Goal: Task Accomplishment & Management: Manage account settings

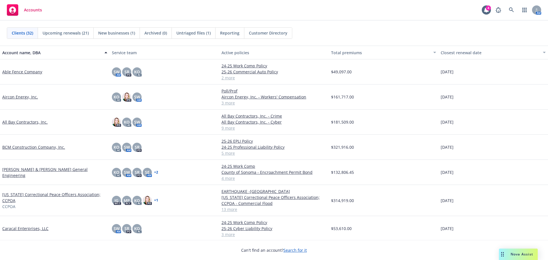
click at [29, 73] on link "Able Fence Company" at bounding box center [22, 72] width 40 height 6
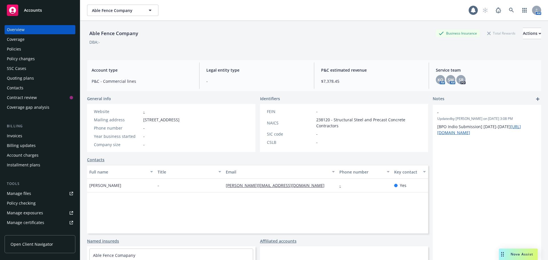
click at [29, 49] on div "Policies" at bounding box center [40, 49] width 66 height 9
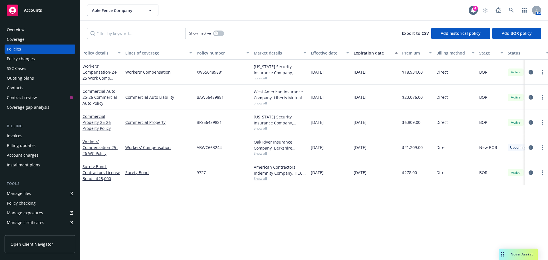
click at [30, 13] on span "Accounts" at bounding box center [33, 10] width 18 height 5
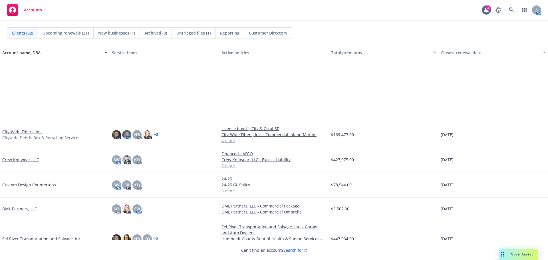
scroll to position [257, 0]
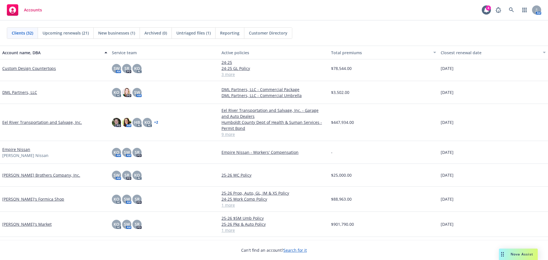
click at [21, 200] on link "[PERSON_NAME]'s Formica Shop" at bounding box center [33, 199] width 62 height 6
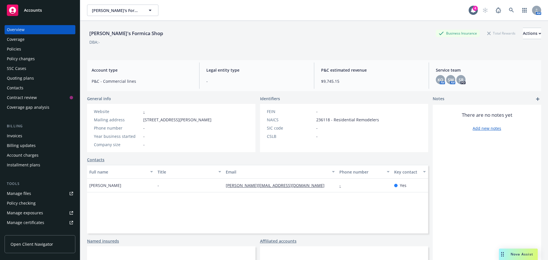
click at [31, 45] on div "Policies" at bounding box center [40, 49] width 66 height 9
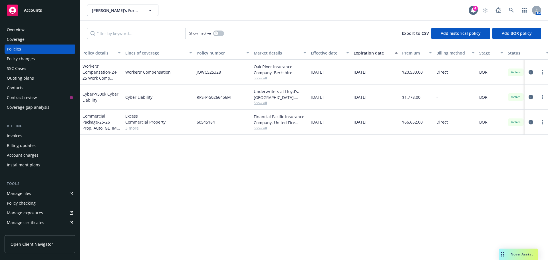
click at [30, 80] on div "Quoting plans" at bounding box center [20, 78] width 27 height 9
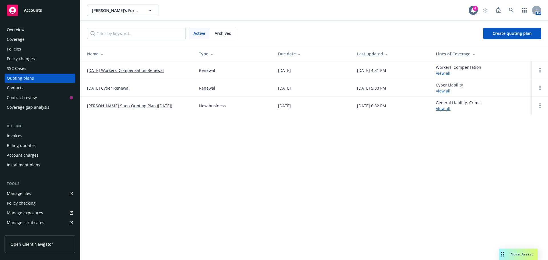
click at [98, 69] on link "10/01/25 Workers' Compensation Renewal" at bounding box center [125, 70] width 77 height 6
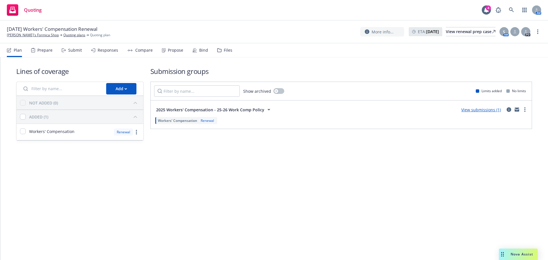
click at [199, 52] on div "Bind" at bounding box center [203, 50] width 9 height 5
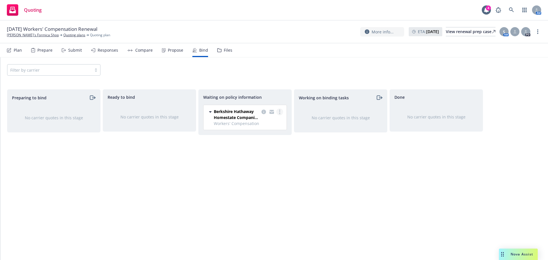
click at [280, 114] on circle "more" at bounding box center [279, 113] width 1 height 1
click at [267, 123] on span "Create policies" at bounding box center [252, 123] width 42 height 5
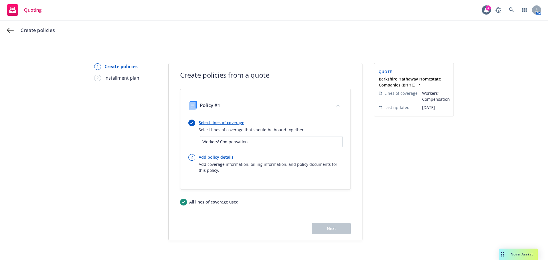
click at [209, 158] on link "Add policy details" at bounding box center [271, 157] width 144 height 6
select select "12"
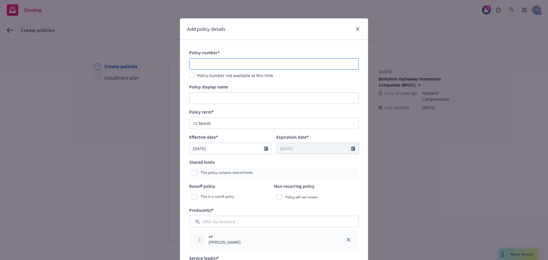
click at [213, 65] on input "text" at bounding box center [274, 63] width 170 height 11
type input "JOWC627031"
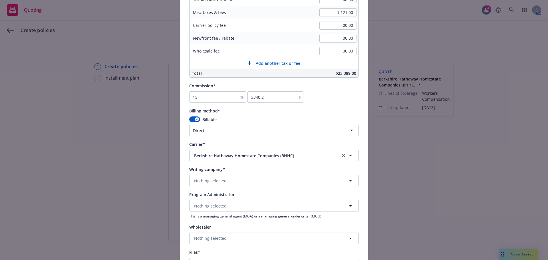
scroll to position [428, 0]
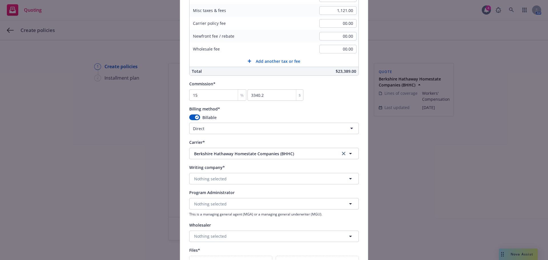
type input "25-26 Work Comp Policy"
click at [300, 180] on button "Nothing selected" at bounding box center [274, 178] width 170 height 11
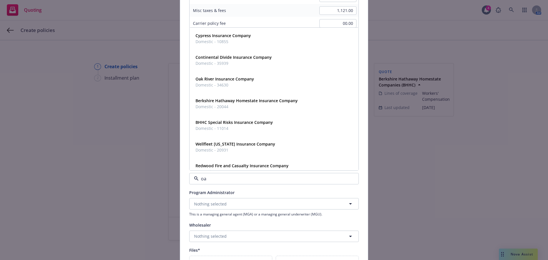
type input "oak"
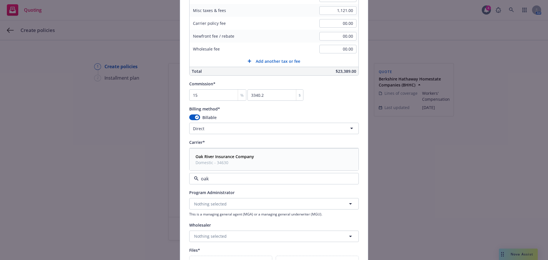
click at [306, 165] on div "Oak River Insurance Company Domestic - 34630" at bounding box center [274, 160] width 162 height 14
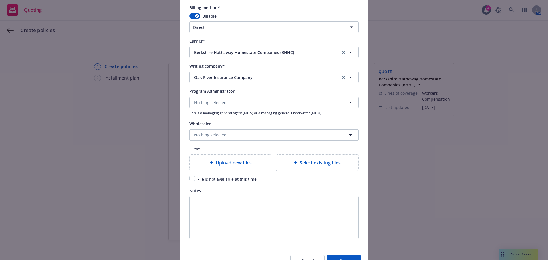
scroll to position [543, 0]
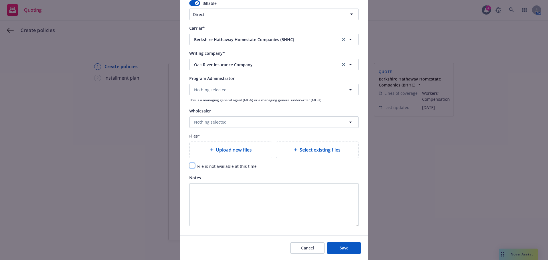
click at [192, 164] on input "checkbox" at bounding box center [192, 166] width 6 height 6
checkbox input "true"
click at [350, 246] on button "Save" at bounding box center [344, 247] width 34 height 11
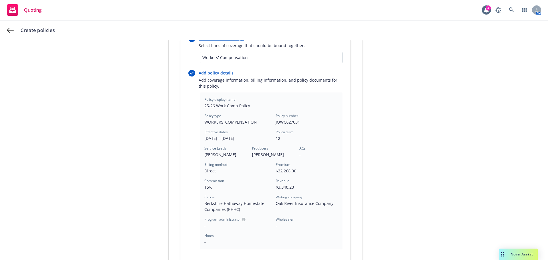
scroll to position [143, 0]
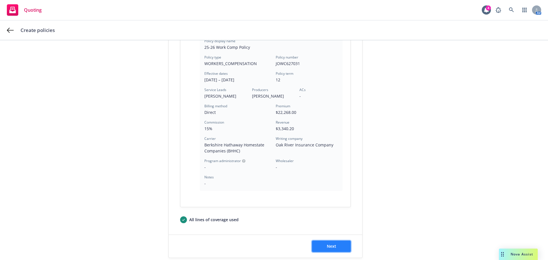
click at [327, 249] on span "Next" at bounding box center [331, 246] width 9 height 5
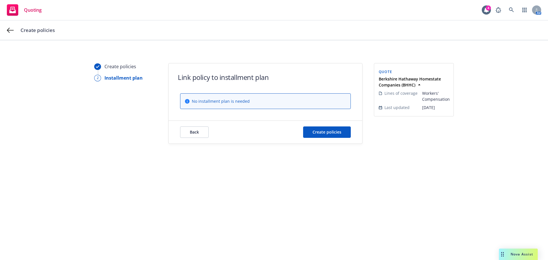
scroll to position [0, 0]
click at [338, 137] on button "Create policies" at bounding box center [327, 132] width 48 height 11
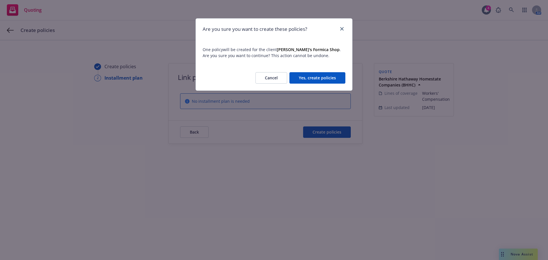
click at [330, 78] on button "Yes, create policies" at bounding box center [318, 77] width 56 height 11
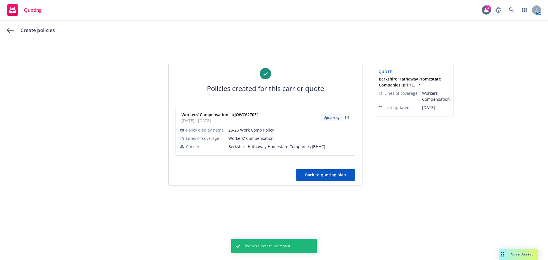
click at [332, 175] on button "Back to quoting plan" at bounding box center [326, 174] width 60 height 11
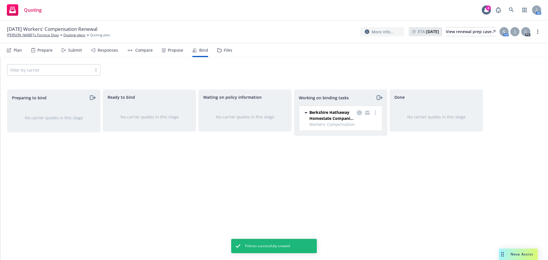
click at [361, 112] on icon "copy logging email" at bounding box center [359, 113] width 5 height 5
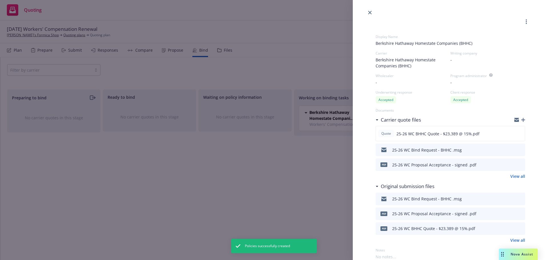
click at [522, 120] on icon "button" at bounding box center [524, 120] width 4 height 4
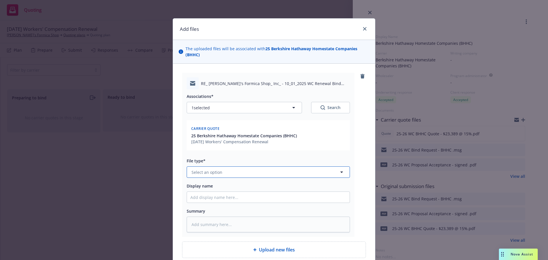
click at [218, 174] on span "Select an option" at bounding box center [207, 172] width 31 height 6
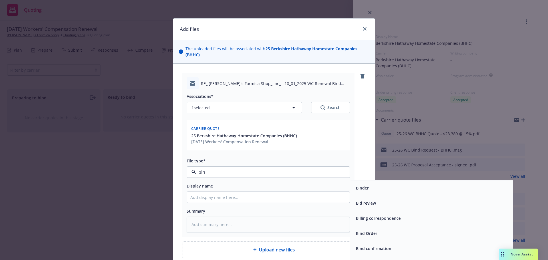
type input "bind"
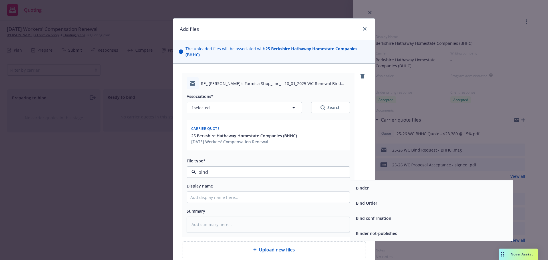
click at [370, 219] on span "Bind confirmation" at bounding box center [373, 218] width 35 height 6
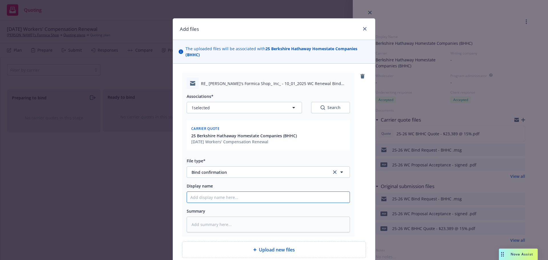
click at [207, 197] on input "Display name" at bounding box center [268, 197] width 163 height 11
type textarea "x"
type input "2"
type textarea "x"
type input "25"
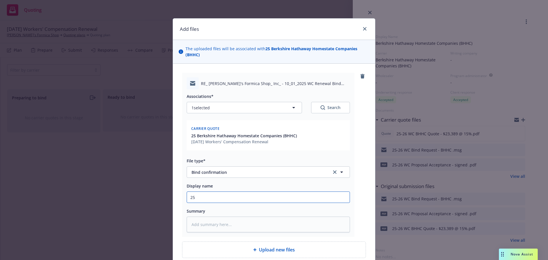
type textarea "x"
type input "25-2"
type textarea "x"
type input "25-26"
type textarea "x"
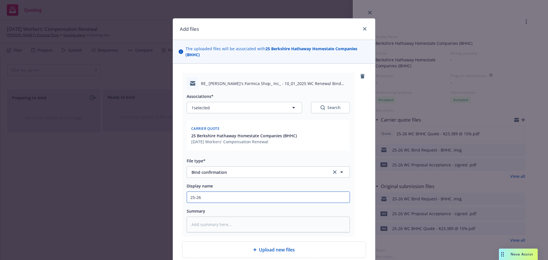
type input "25-26"
type textarea "x"
type input "25-26 W"
type textarea "x"
type input "25-26 WC"
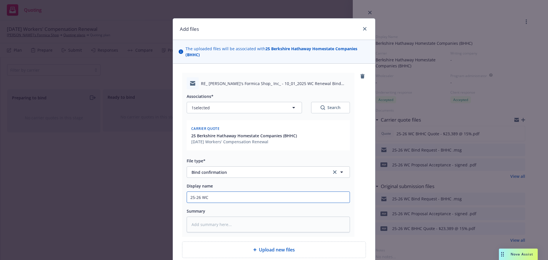
type textarea "x"
type input "25-26 WC"
type textarea "x"
type input "25-26 WC B"
type textarea "x"
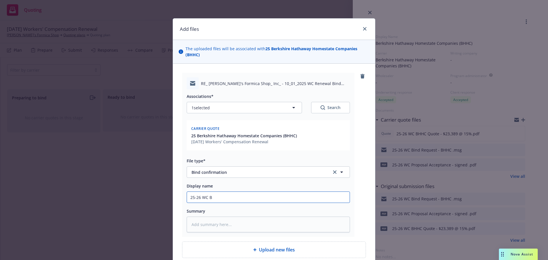
type input "25-26 WC Bi"
type textarea "x"
type input "25-26 WC Bin"
type textarea "x"
type input "25-26 WC Bind"
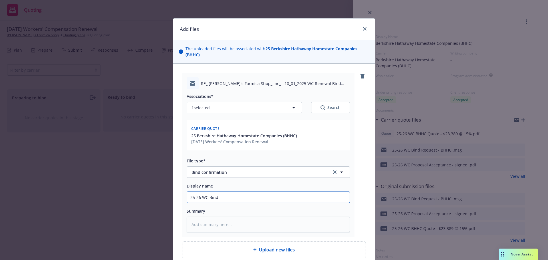
type textarea "x"
type input "25-26 WC Bind"
type textarea "x"
type input "25-26 WC Bind c"
type textarea "x"
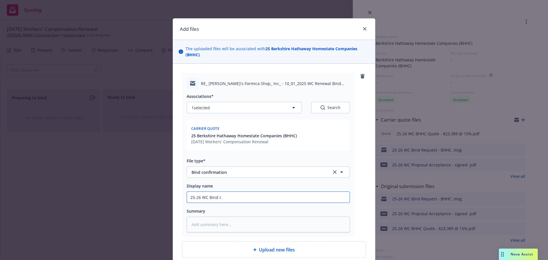
type input "25-26 WC Bind co"
type textarea "x"
type input "25-26 WC Bind con"
type textarea "x"
type input "25-26 WC Bind conf"
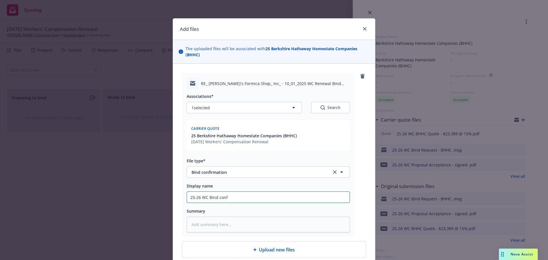
type textarea "x"
type input "25-26 WC Bind confi"
type textarea "x"
type input "25-26 WC Bind confir"
type textarea "x"
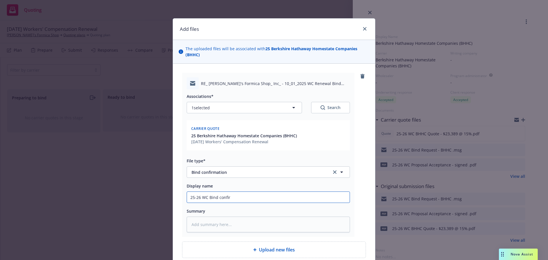
type input "25-26 WC Bind confirm"
type textarea "x"
type input "25-26 WC Bind confirma"
type textarea "x"
type input "25-26 WC Bind confirmat"
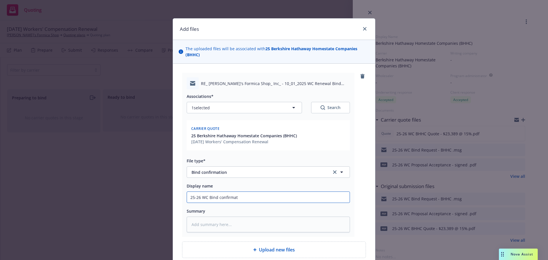
type textarea "x"
type input "25-26 WC Bind confirmati"
type textarea "x"
type input "25-26 WC Bind confirmatio"
type textarea "x"
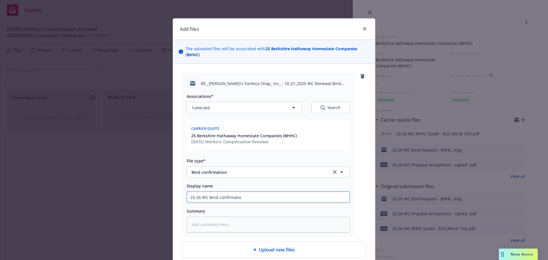
type input "25-26 WC Bind confirmation"
type textarea "x"
type input "25-26 WC Bind confirmation"
type textarea "x"
type input "25-26 WC Bind confirmation -"
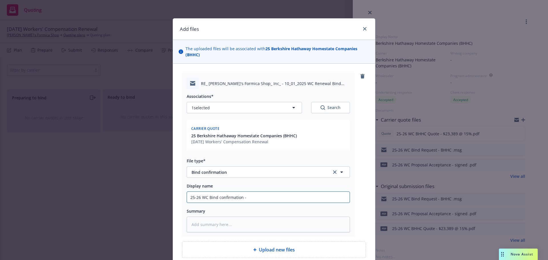
type textarea "x"
type input "25-26 WC Bind confirmation -"
type textarea "x"
type input "25-26 WC Bind confirmation - B"
type textarea "x"
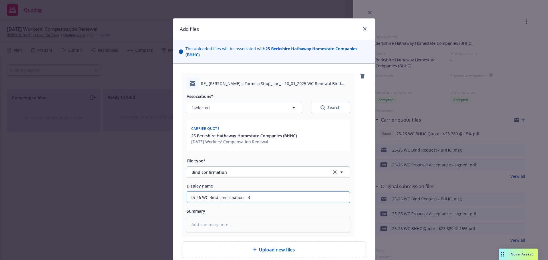
type input "25-26 WC Bind confirmation - BH"
type textarea "x"
type input "25-26 WC Bind confirmation - BHH"
type textarea "x"
type input "25-26 WC Bind confirmation - BHHC"
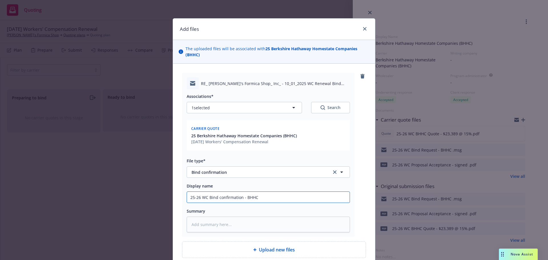
type textarea "x"
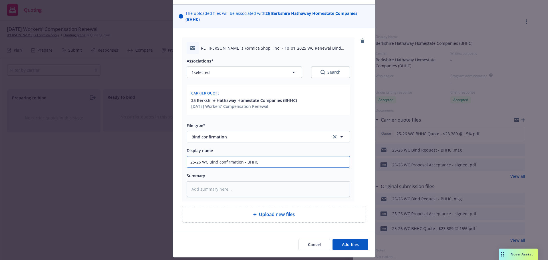
scroll to position [51, 0]
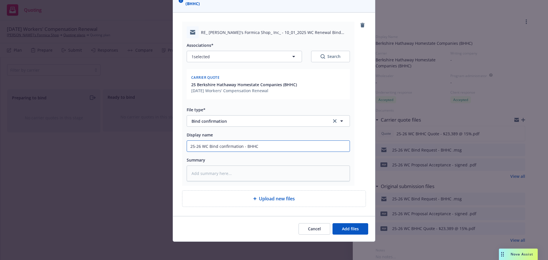
type input "25-26 WC Bind confirmation - BHHC"
type textarea "x"
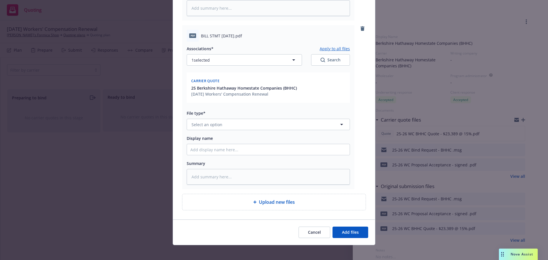
scroll to position [220, 0]
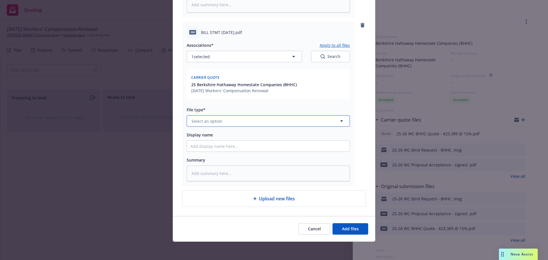
click at [213, 119] on span "Select an option" at bounding box center [207, 121] width 31 height 6
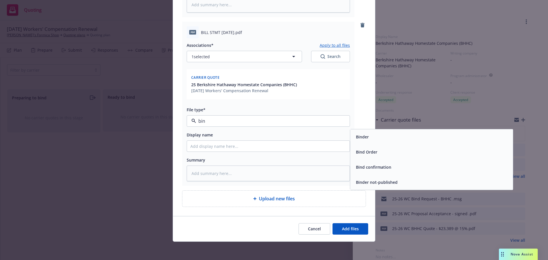
type input "bind"
click at [367, 140] on div "Binder" at bounding box center [362, 137] width 16 height 8
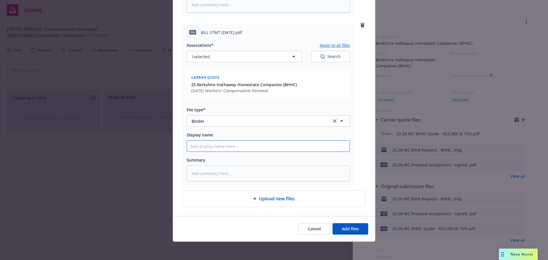
drag, startPoint x: 205, startPoint y: 145, endPoint x: 208, endPoint y: 144, distance: 3.6
click at [206, 145] on input "Display name" at bounding box center [268, 146] width 163 height 11
type textarea "x"
type input "2"
type textarea "x"
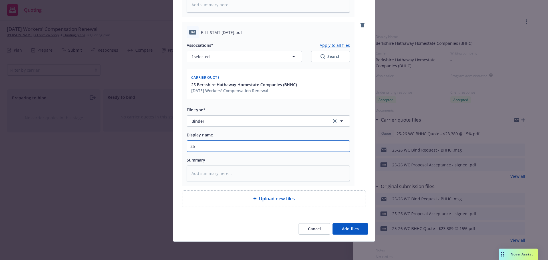
type input "252"
type textarea "x"
type input "252-"
type textarea "x"
type input "252"
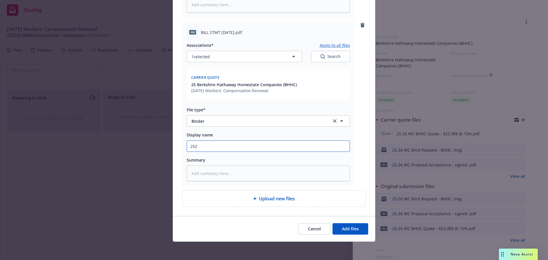
type textarea "x"
type input "25"
type textarea "x"
type input "25-"
type textarea "x"
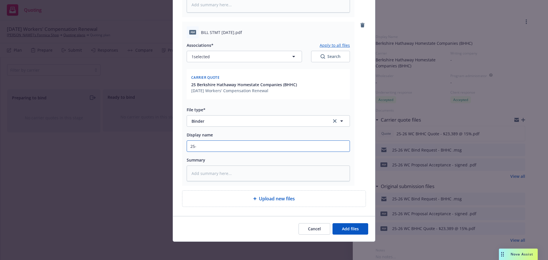
type input "25-2"
type textarea "x"
type input "25-26"
type textarea "x"
type input "25-26"
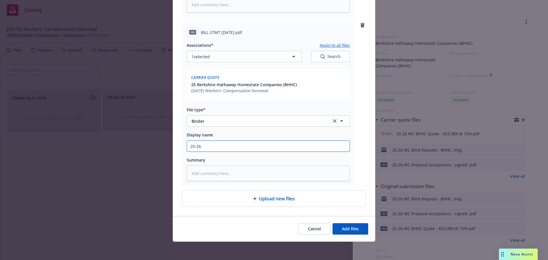
type textarea "x"
type input "25-26 W"
type textarea "x"
type input "25-26 WC"
type textarea "x"
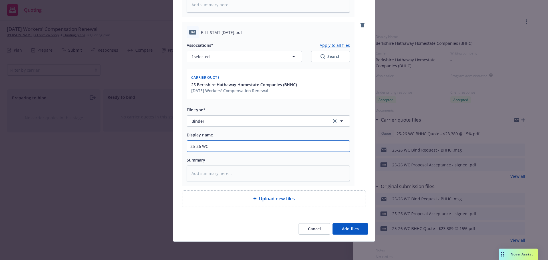
type input "25-26 WC"
type textarea "x"
type input "25-26 WC B"
type textarea "x"
type input "25-26 WC Bi"
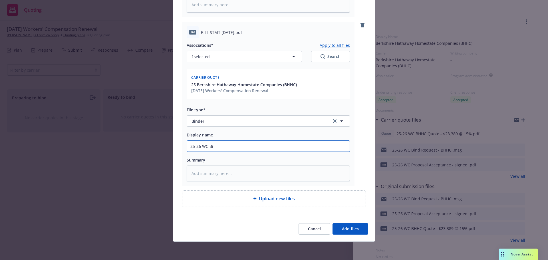
type textarea "x"
type input "25-26 WC Bin"
type textarea "x"
type input "25-26 WC Bind"
type textarea "x"
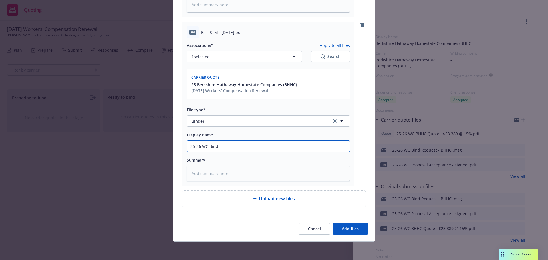
type input "25-26 WC Bind"
type textarea "x"
type input "25-26 WC Bind"
type textarea "x"
type input "25-26 WC Binde"
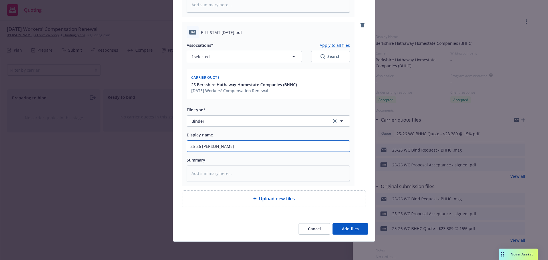
type textarea "x"
type input "25-26 WC Binder"
type textarea "x"
type input "25-26 WC Binder/"
type textarea "x"
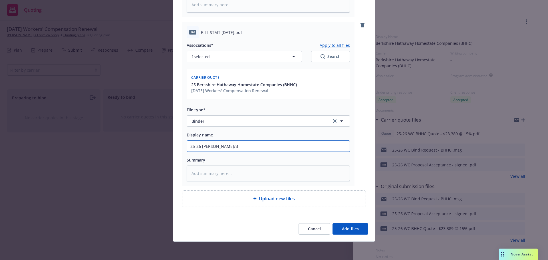
type input "25-26 WC Binder/BI"
type textarea "x"
type input "25-26 WC Binder/BIl"
type textarea "x"
type input "25-26 WC Binder/BIll"
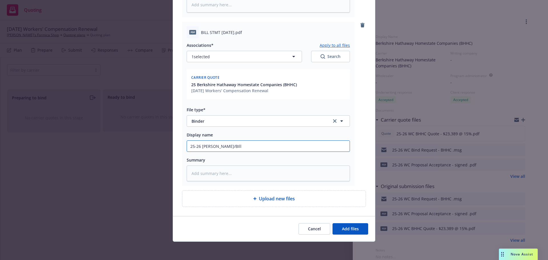
type textarea "x"
type input "25-26 WC Binder/BIll"
click at [346, 229] on span "Add files" at bounding box center [350, 228] width 17 height 5
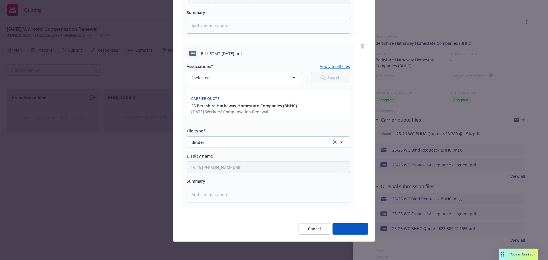
scroll to position [199, 0]
type textarea "x"
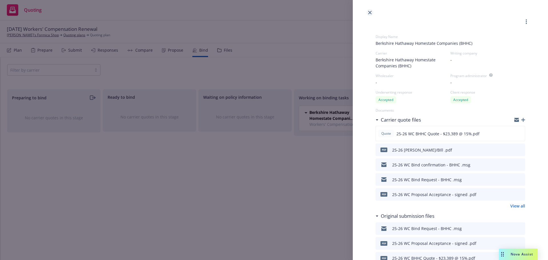
click at [369, 13] on icon "close" at bounding box center [369, 12] width 3 height 3
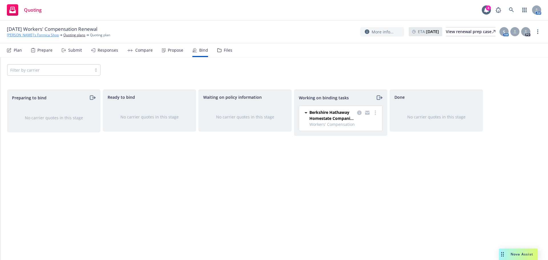
click at [25, 33] on link "[PERSON_NAME]'s Formica Shop" at bounding box center [33, 35] width 52 height 5
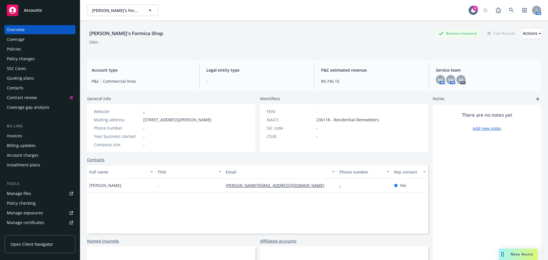
click at [21, 47] on div "Policies" at bounding box center [40, 49] width 66 height 9
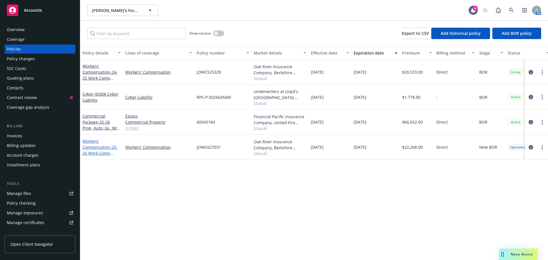
click at [94, 148] on link "Workers' Compensation - 25-26 Work Comp Policy" at bounding box center [100, 150] width 35 height 23
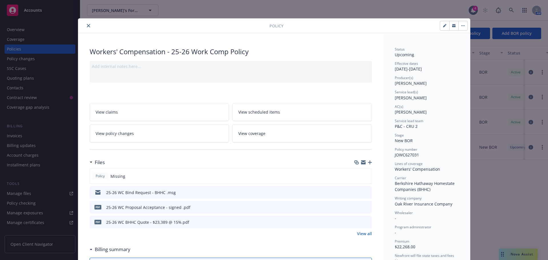
click at [368, 161] on icon "button" at bounding box center [370, 163] width 4 height 4
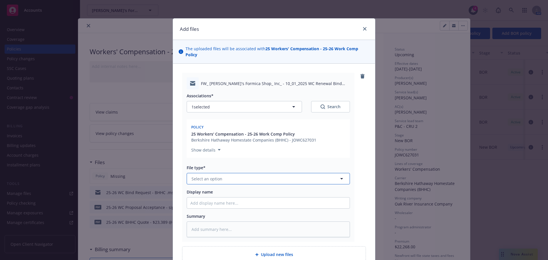
click at [200, 176] on span "Select an option" at bounding box center [207, 179] width 31 height 6
type input "bind"
drag, startPoint x: 199, startPoint y: 215, endPoint x: 201, endPoint y: 215, distance: 2.9
click at [200, 221] on div "Bind confirmation" at bounding box center [210, 225] width 39 height 8
type textarea "x"
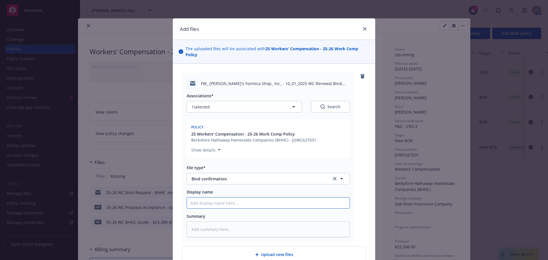
click at [201, 198] on input "Display name" at bounding box center [268, 203] width 163 height 11
click at [210, 176] on span "Bind confirmation" at bounding box center [258, 179] width 132 height 6
type input "emai"
click at [198, 192] on div "Email" at bounding box center [198, 195] width 14 height 8
type textarea "x"
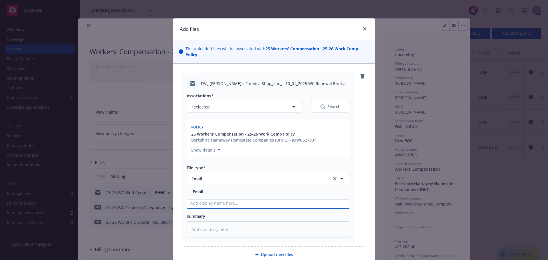
click at [190, 200] on input "Display name" at bounding box center [268, 203] width 163 height 11
type input "E"
type textarea "x"
type input "ER"
type textarea "x"
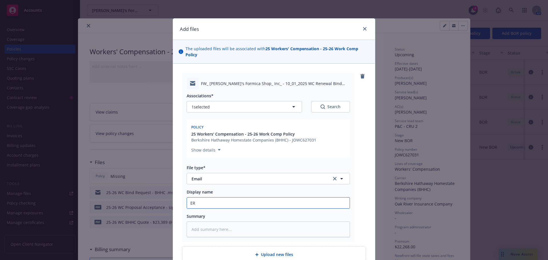
type input "ERM"
type textarea "x"
type input "ERML"
type textarea "x"
type input "ERMLD"
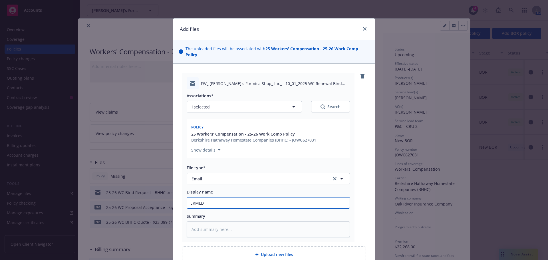
type textarea "x"
type input "ERML"
type textarea "x"
type input "ERM"
type textarea "x"
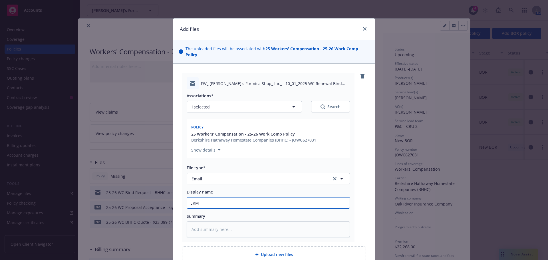
type input "ER"
type textarea "x"
type input "E"
type textarea "x"
type input "EM"
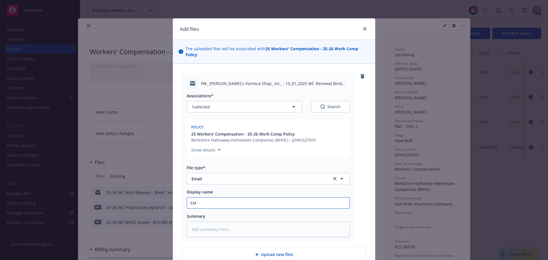
type textarea "x"
type input "EML"
type textarea "x"
type input "EMLD"
type textarea "x"
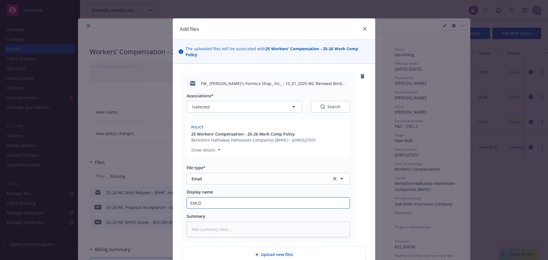
type input "EMLD"
click at [236, 198] on input "EMLD" at bounding box center [268, 203] width 163 height 11
type textarea "x"
type input "EMLD 2"
type textarea "x"
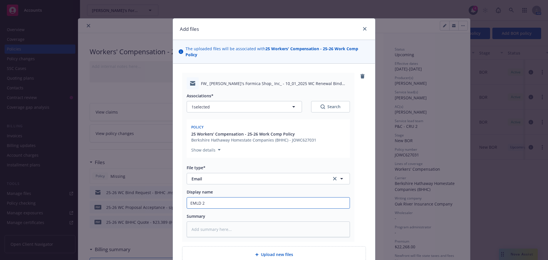
type input "EMLD 25"
type textarea "x"
type input "EMLD 25-"
type textarea "x"
type input "EMLD 25-2"
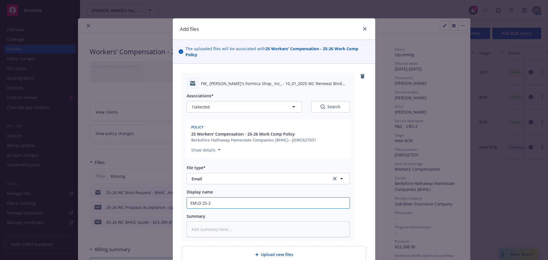
type textarea "x"
type input "EMLD 25-26"
type textarea "x"
type input "EMLD 25-26"
type textarea "x"
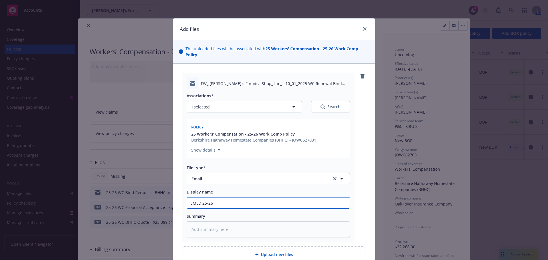
type input "EMLD 25-26 W"
type textarea "x"
type input "EMLD 25-26 WC"
type textarea "x"
type input "EMLD 25-26 WC"
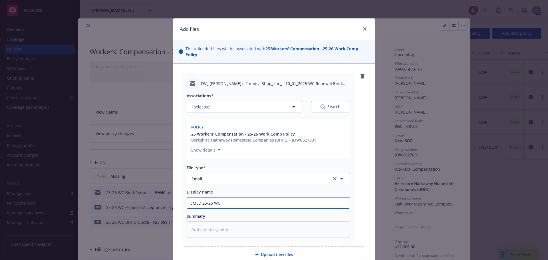
type textarea "x"
type input "EMLD 25-26 WC B"
type textarea "x"
type input "EMLD 25-26 WC Bi"
type textarea "x"
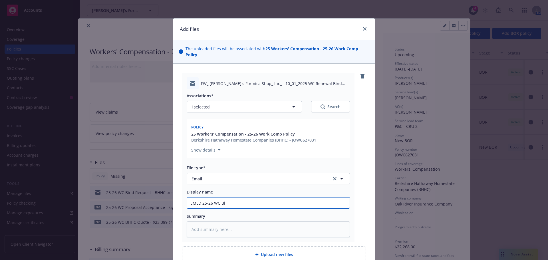
type input "EMLD 25-26 WC Bin"
type textarea "x"
type input "EMLD 25-26 WC Bind"
type textarea "x"
type input "EMLD 25-26 WC Bind"
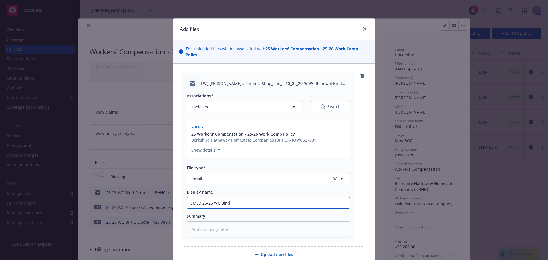
type textarea "x"
type input "EMLD 25-26 WC Bind C"
type textarea "x"
type input "EMLD 25-26 WC Bind Co"
type textarea "x"
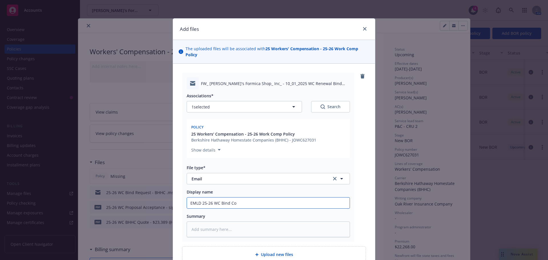
type input "EMLD 25-26 WC Bind Con"
type textarea "x"
type input "EMLD 25-26 WC Bind Conf"
type textarea "x"
type input "EMLD 25-26 WC Bind Confi"
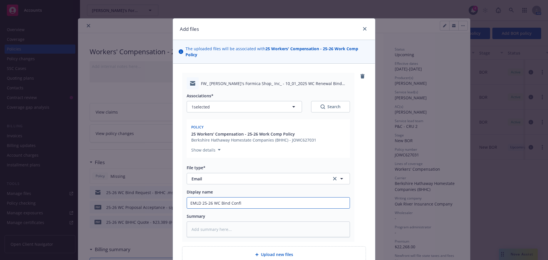
type textarea "x"
type input "EMLD 25-26 WC Bind Confir"
type textarea "x"
type input "EMLD 25-26 WC Bind Confirm"
type textarea "x"
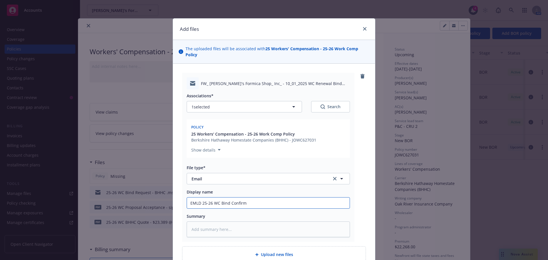
type input "EMLD 25-26 WC Bind Confirma"
type textarea "x"
type input "EMLD 25-26 WC Bind Confirmat"
type textarea "x"
type input "EMLD 25-26 WC Bind Confirmati"
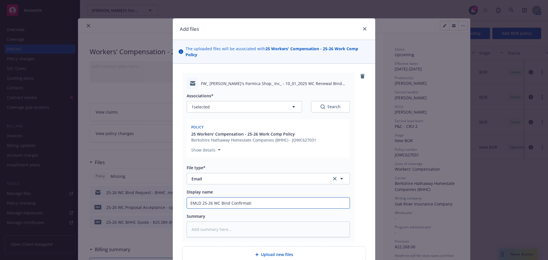
type textarea "x"
type input "EMLD 25-26 WC Bind Confirmatio"
type textarea "x"
type input "EMLD 25-26 WC Bind Confirmation"
type textarea "x"
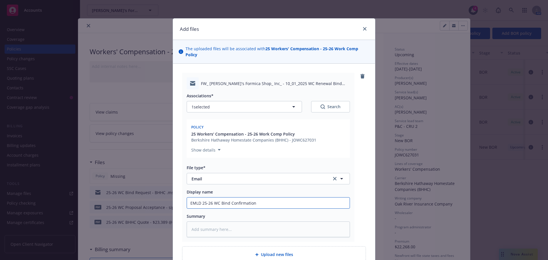
type input "EMLD 25-26 WC Bind Confirmation"
type textarea "x"
type input "EMLD 25-26 WC Bind Confirmation &"
type textarea "x"
type input "EMLD 25-26 WC Bind Confirmation &"
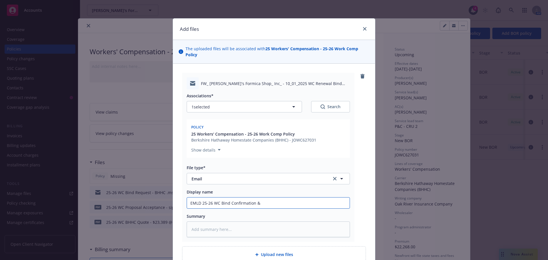
type textarea "x"
type input "EMLD 25-26 WC Bind Confirmation & D"
type textarea "x"
type input "EMLD 25-26 WC Bind Confirmation & DB"
type textarea "x"
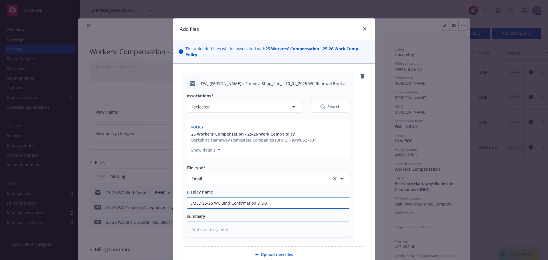
type input "EMLD 25-26 WC Bind Confirmation & DB"
type textarea "x"
type input "EMLD 25-26 WC Bind Confirmation & DB d"
type textarea "x"
type input "EMLD 25-26 WC Bind Confirmation & DB dep"
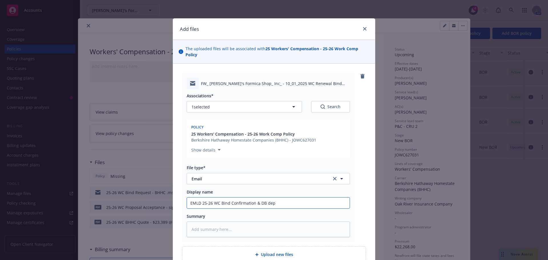
type textarea "x"
type input "EMLD 25-26 WC Bind Confirmation & DB depo"
type textarea "x"
type input "EMLD 25-26 WC Bind Confirmation & DB depos"
type textarea "x"
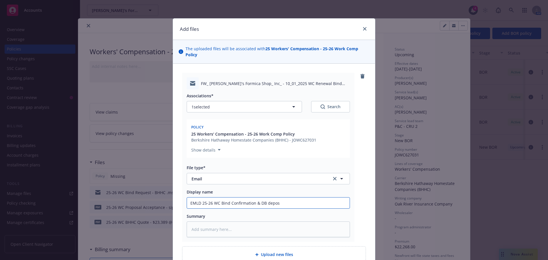
type input "EMLD 25-26 WC Bind Confirmation & DB deposi"
type textarea "x"
type input "EMLD 25-26 WC Bind Confirmation & DB deposit"
type textarea "x"
type input "EMLD 25-26 WC Bind Confirmation & DB deposit"
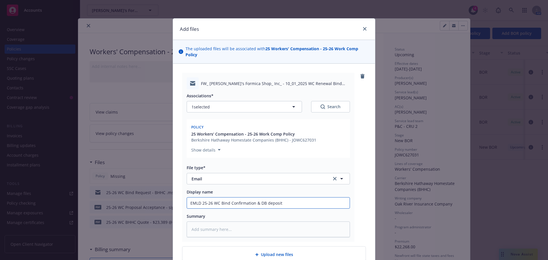
type textarea "x"
type input "EMLD 25-26 WC Bind Confirmation & DB deposit i"
type textarea "x"
type input "EMLD 25-26 WC Bind Confirmation & DB deposit in"
type textarea "x"
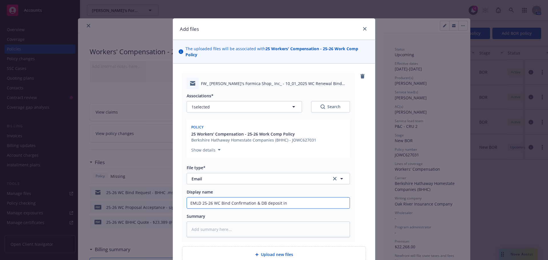
type input "EMLD 25-26 WC Bind Confirmation & DB deposit inv"
type textarea "x"
type input "EMLD 25-26 WC Bind Confirmation & DB deposit inv"
type textarea "x"
type input "EMLD 25-26 WC Bind Confirmation & DB deposit inv t"
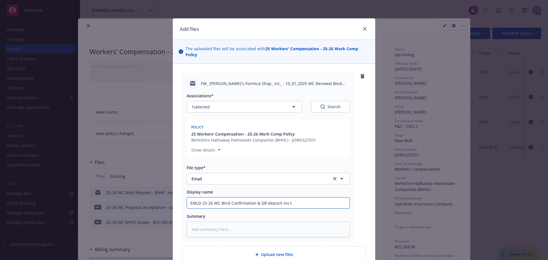
type textarea "x"
type input "EMLD 25-26 WC Bind Confirmation & DB deposit inv to"
type textarea "x"
type input "EMLD 25-26 WC Bind Confirmation & DB deposit inv to"
type textarea "x"
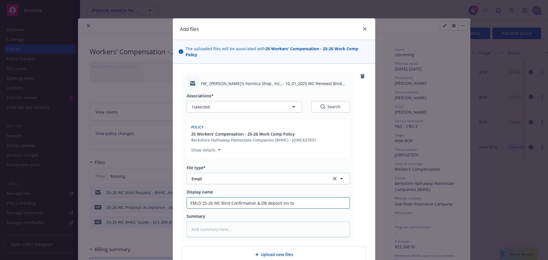
type input "EMLD 25-26 WC Bind Confirmation & DB deposit inv to i"
type textarea "x"
type input "EMLD 25-26 WC Bind Confirmation & DB deposit inv to in"
type textarea "x"
type input "EMLD 25-26 WC Bind Confirmation & DB deposit inv to ins"
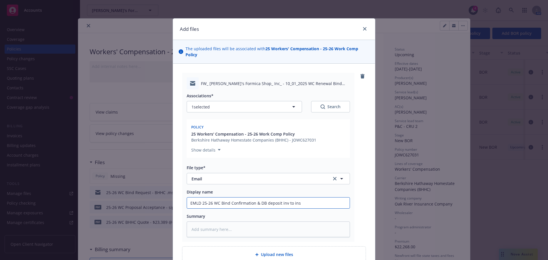
type textarea "x"
type input "EMLD 25-26 WC Bind Confirmation & DB deposit inv to insd"
type textarea "x"
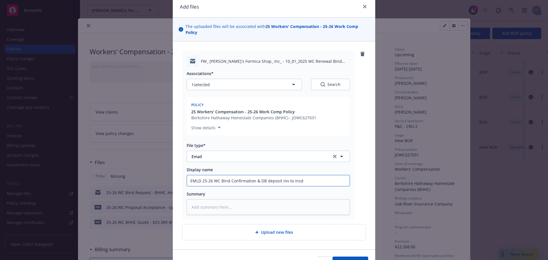
scroll to position [50, 0]
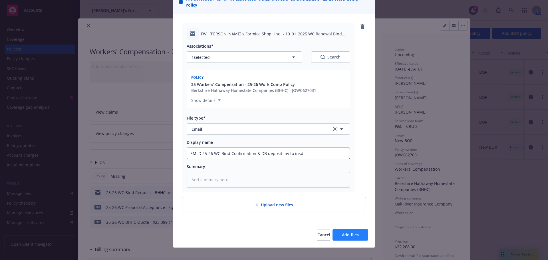
type input "EMLD 25-26 WC Bind Confirmation & DB deposit inv to insd"
click at [339, 229] on button "Add files" at bounding box center [351, 234] width 36 height 11
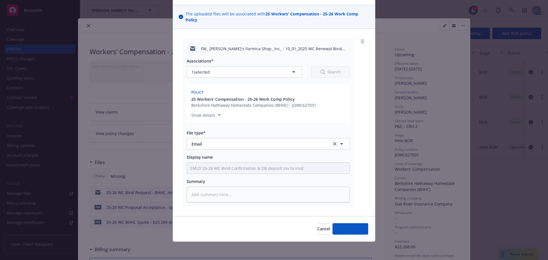
scroll to position [29, 0]
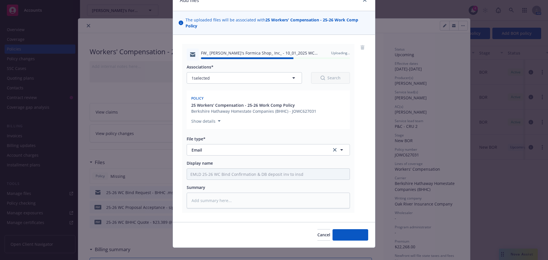
type textarea "x"
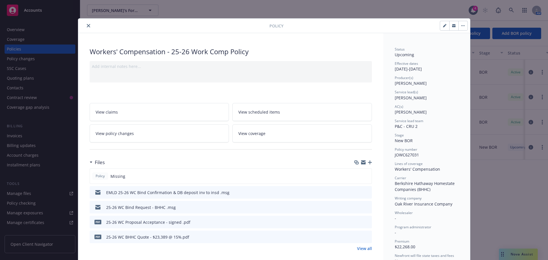
click at [87, 24] on icon "close" at bounding box center [88, 25] width 3 height 3
